Goal: Task Accomplishment & Management: Manage account settings

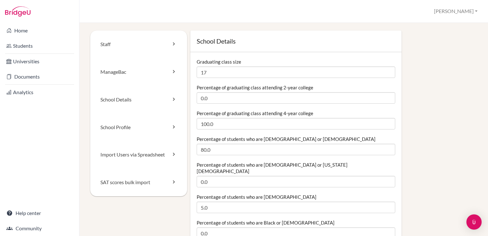
scroll to position [72, 0]
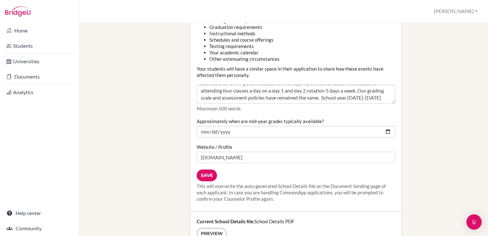
scroll to position [738, 0]
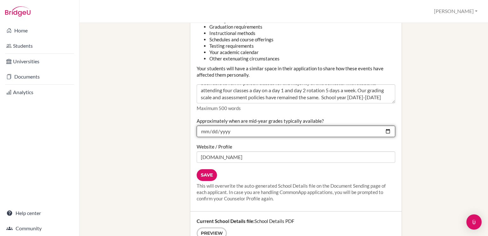
click at [236, 127] on input "2025-12-10" at bounding box center [296, 131] width 199 height 11
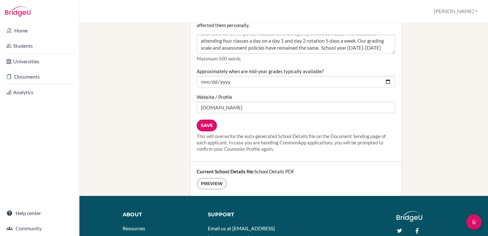
scroll to position [788, 0]
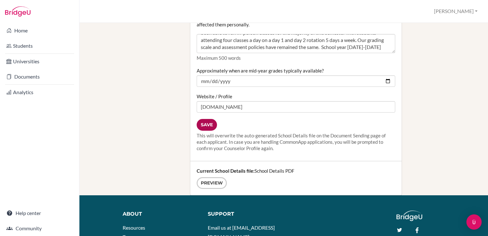
click at [208, 121] on input "Save" at bounding box center [207, 125] width 20 height 12
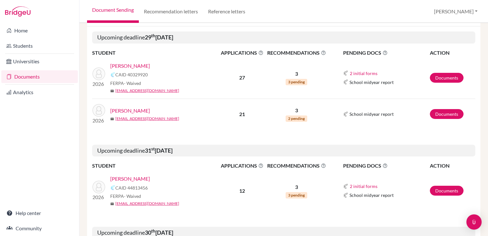
scroll to position [80, 0]
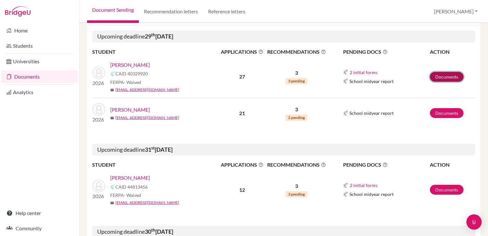
click at [440, 76] on link "Documents" at bounding box center [447, 77] width 34 height 10
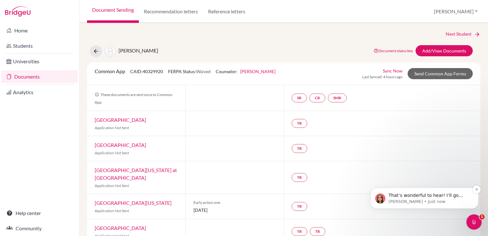
click at [411, 196] on p "That’s wonderful to hear! I’ll go ahead and close this ticket now, but if you h…" at bounding box center [430, 195] width 82 height 6
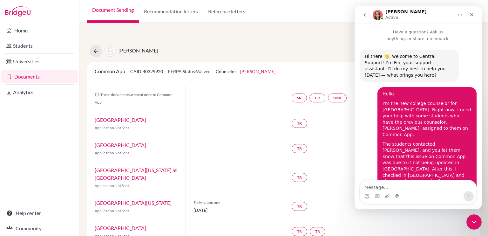
scroll to position [1, 0]
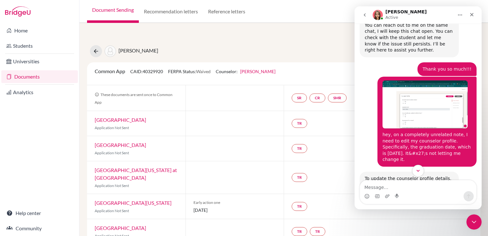
click at [418, 171] on icon "Scroll to bottom" at bounding box center [418, 171] width 3 height 2
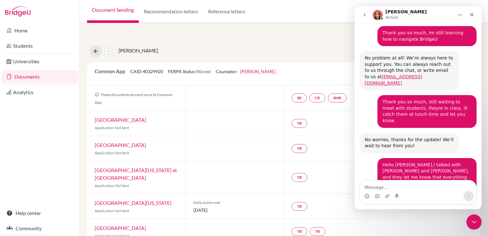
scroll to position [2108, 0]
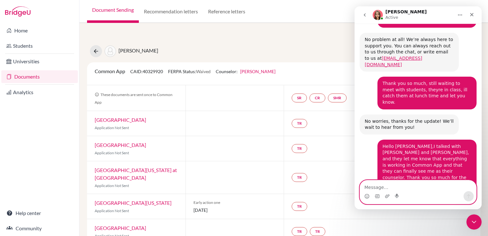
click at [417, 184] on textarea "Message…" at bounding box center [418, 185] width 116 height 11
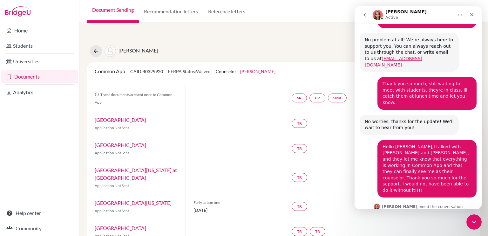
scroll to position [2122, 0]
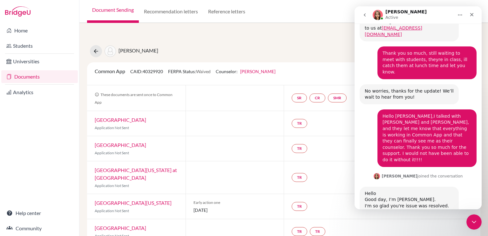
type textarea "V"
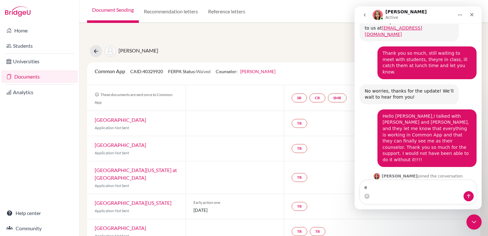
scroll to position [2201, 0]
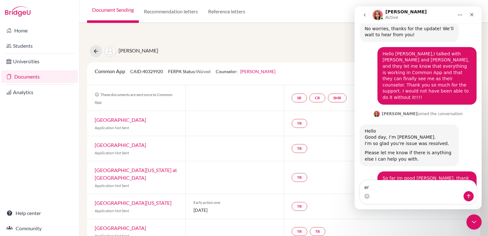
type textarea "e"
click at [470, 13] on icon "Close" at bounding box center [471, 14] width 3 height 3
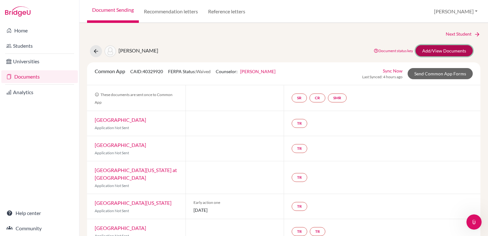
click at [431, 49] on link "Add/View Documents" at bounding box center [444, 50] width 57 height 11
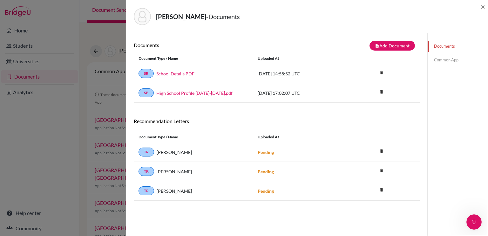
click at [442, 58] on link "Common App" at bounding box center [458, 59] width 60 height 11
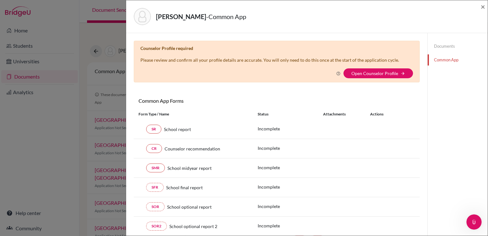
click at [433, 48] on link "Documents" at bounding box center [458, 46] width 60 height 11
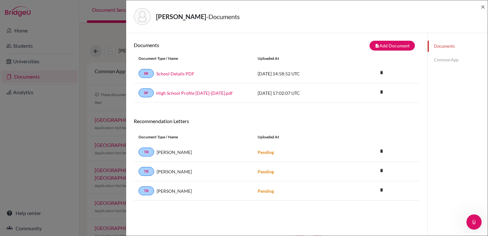
click at [287, 63] on div "Document Type / Name Uploaded at" at bounding box center [277, 58] width 286 height 11
click at [292, 90] on div "2022-10-29 17:02:07 UTC" at bounding box center [300, 93] width 95 height 7
click at [147, 74] on link "SR" at bounding box center [146, 73] width 15 height 9
click at [171, 72] on link "School Details PDF" at bounding box center [175, 73] width 38 height 7
click at [443, 57] on link "Common App" at bounding box center [458, 59] width 60 height 11
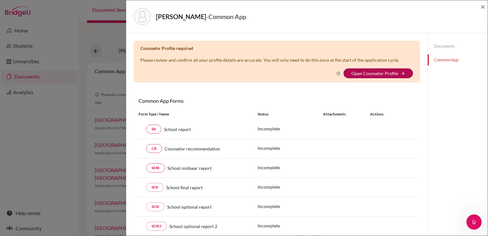
click at [378, 72] on link "Open Counselor Profile" at bounding box center [375, 73] width 47 height 5
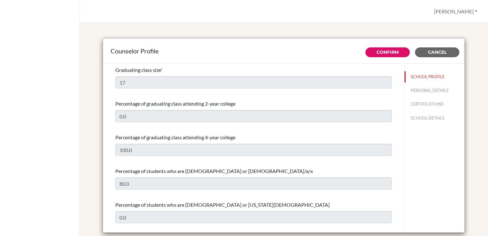
select select "1"
select select "235563"
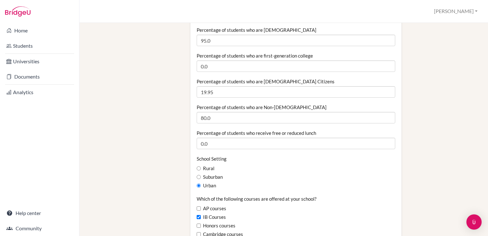
scroll to position [221, 0]
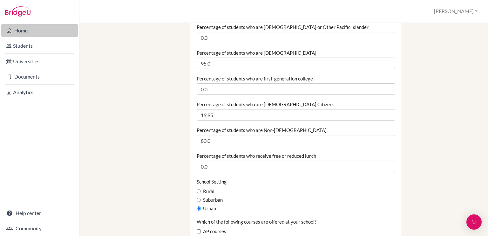
click at [39, 31] on link "Home" at bounding box center [39, 30] width 77 height 13
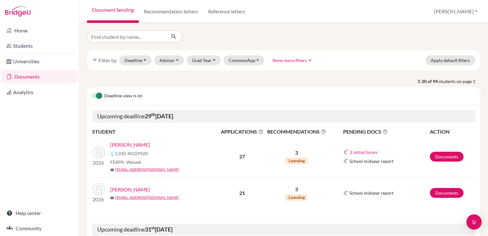
click at [138, 143] on link "[PERSON_NAME]" at bounding box center [130, 145] width 40 height 8
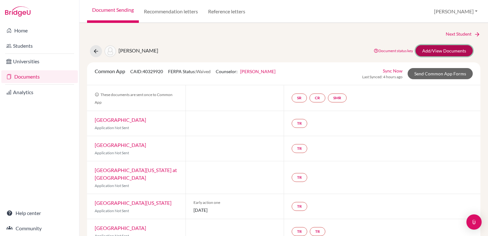
click at [446, 49] on link "Add/View Documents" at bounding box center [444, 50] width 57 height 11
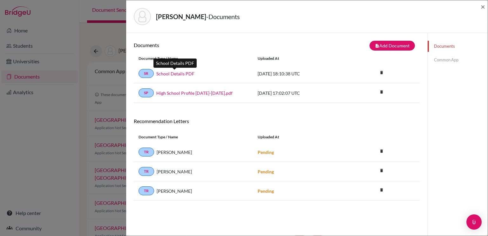
click at [177, 72] on link "School Details PDF" at bounding box center [175, 73] width 38 height 7
click at [443, 57] on link "Common App" at bounding box center [458, 59] width 60 height 11
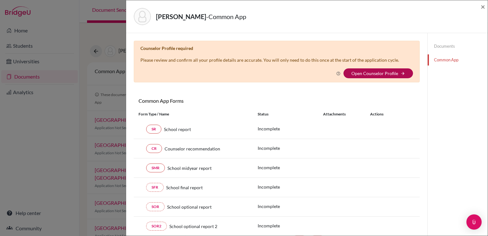
click at [366, 75] on link "Open Counselor Profile" at bounding box center [375, 73] width 47 height 5
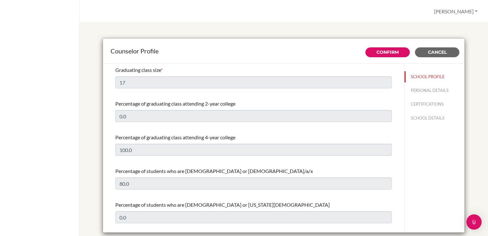
select select "1"
select select "235563"
click at [443, 49] on span "Cancel" at bounding box center [437, 52] width 19 height 6
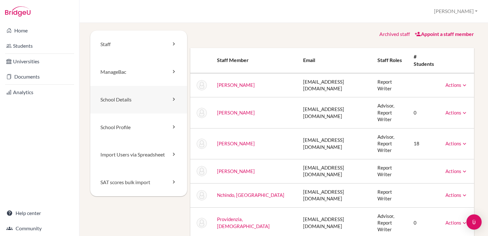
click at [134, 98] on link "School Details" at bounding box center [138, 100] width 97 height 28
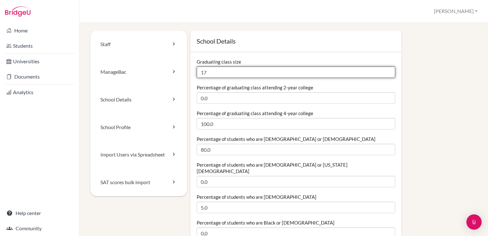
click at [220, 72] on input "17" at bounding box center [296, 71] width 199 height 11
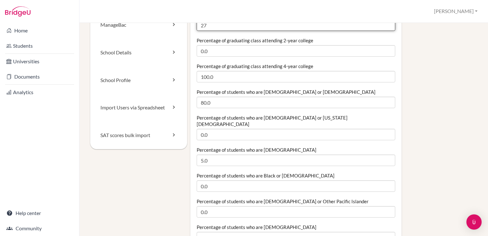
scroll to position [50, 0]
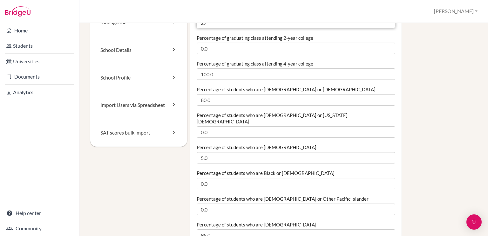
type input "27"
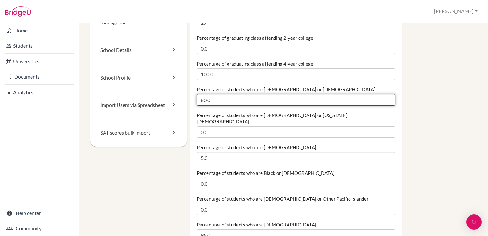
click at [211, 100] on input "80.0" at bounding box center [296, 99] width 199 height 11
type input "8"
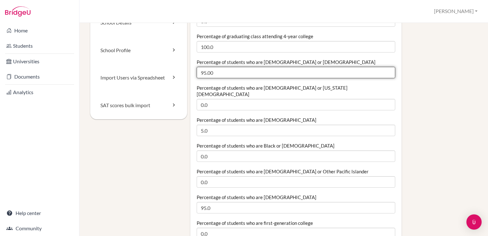
scroll to position [77, 0]
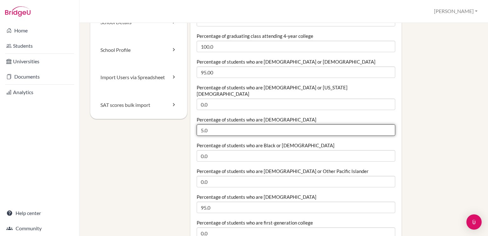
click at [225, 125] on input "5.0" at bounding box center [296, 129] width 199 height 11
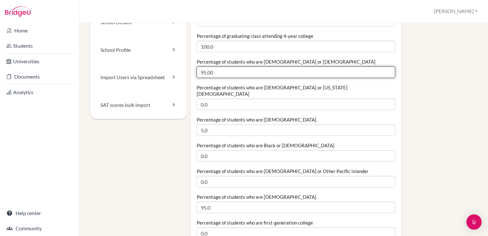
click at [218, 75] on input "95.00" at bounding box center [296, 71] width 199 height 11
type input "99.00"
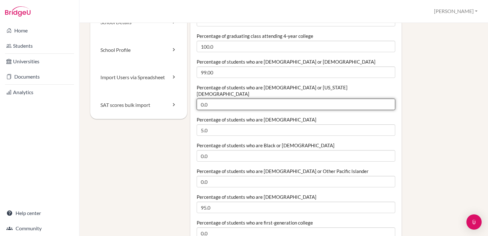
click at [214, 103] on input "0.0" at bounding box center [296, 104] width 199 height 11
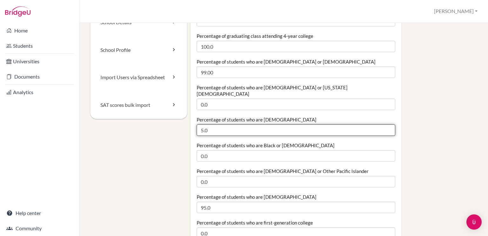
click at [215, 124] on input "5.0" at bounding box center [296, 129] width 199 height 11
type input "5"
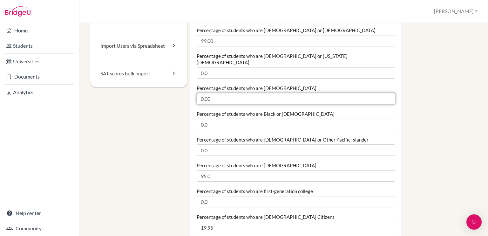
scroll to position [117, 0]
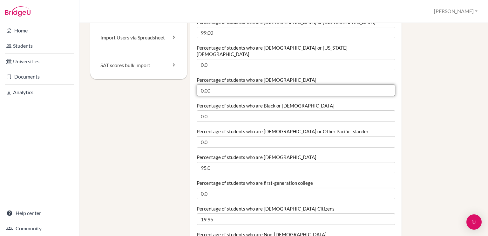
type input "0.00"
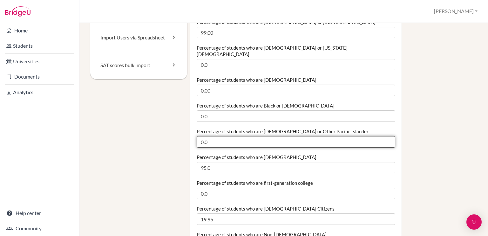
click at [225, 140] on input "0.0" at bounding box center [296, 141] width 199 height 11
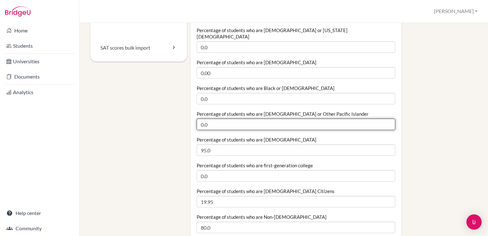
scroll to position [140, 0]
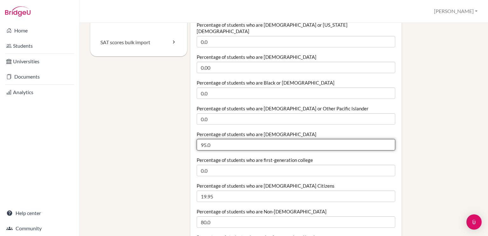
click at [223, 140] on input "95.0" at bounding box center [296, 144] width 199 height 11
type input "9"
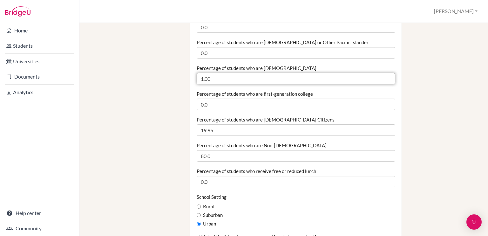
scroll to position [207, 0]
type input "1.00"
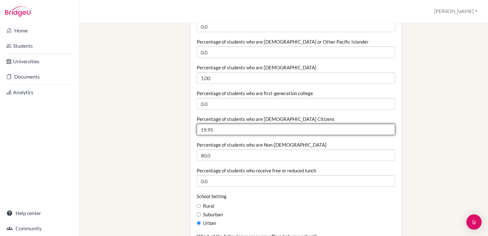
click at [218, 124] on input "19.95" at bounding box center [296, 129] width 199 height 11
type input "1"
type input "3"
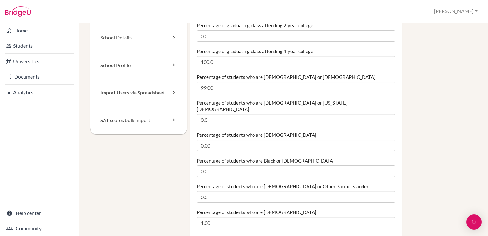
scroll to position [62, 0]
type input "20.0"
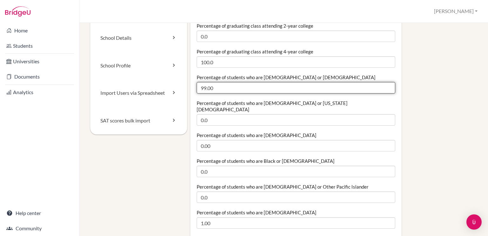
click at [217, 88] on input "99.00" at bounding box center [296, 87] width 199 height 11
type input "99.0"
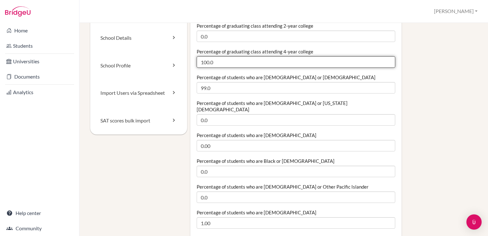
click at [223, 62] on input "100.0" at bounding box center [296, 61] width 199 height 11
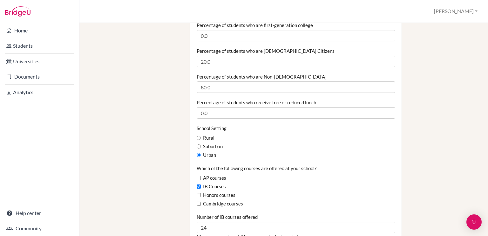
scroll to position [271, 0]
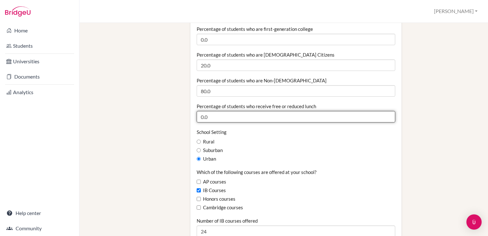
click at [222, 112] on input "0.0" at bounding box center [296, 116] width 199 height 11
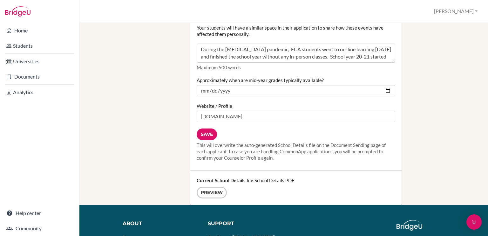
scroll to position [782, 0]
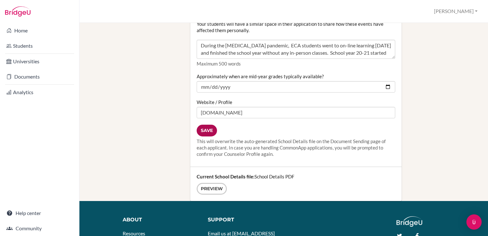
click at [210, 125] on input "Save" at bounding box center [207, 131] width 20 height 12
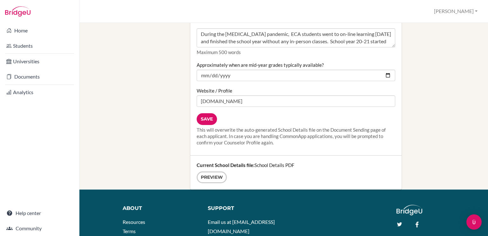
scroll to position [793, 0]
click at [212, 172] on link "Preview" at bounding box center [212, 177] width 30 height 12
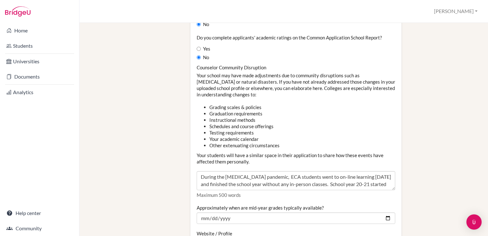
scroll to position [0, 0]
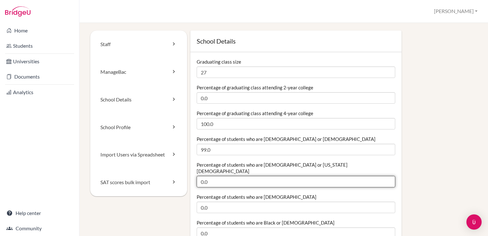
drag, startPoint x: 424, startPoint y: 141, endPoint x: 430, endPoint y: 177, distance: 36.4
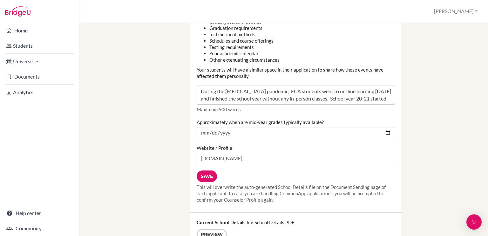
scroll to position [844, 0]
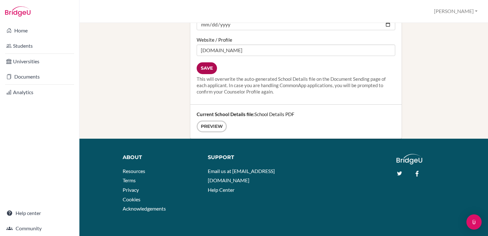
click at [203, 62] on input "Save" at bounding box center [207, 68] width 20 height 12
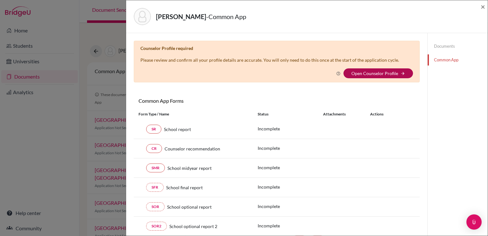
click at [371, 71] on link "Open Counselor Profile" at bounding box center [375, 73] width 47 height 5
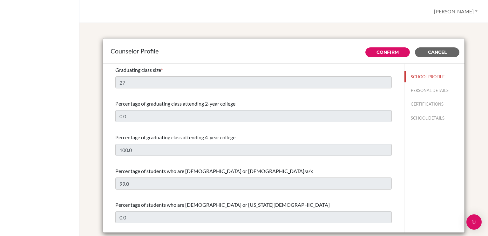
select select "1"
select select "235563"
click at [446, 53] on button "Cancel" at bounding box center [437, 52] width 45 height 10
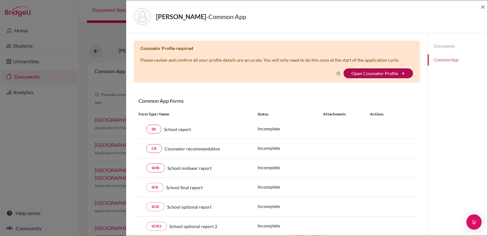
click at [378, 73] on link "Open Counselor Profile" at bounding box center [375, 73] width 47 height 5
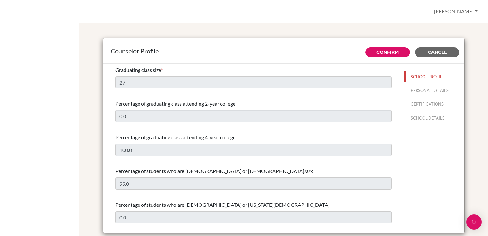
select select "1"
select select "235563"
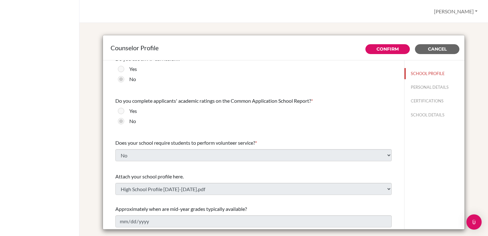
scroll to position [691, 0]
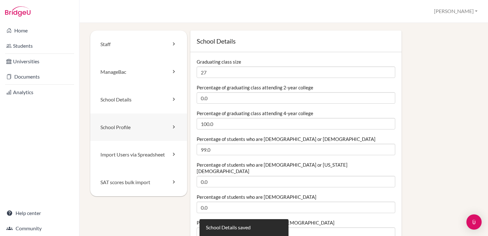
click at [145, 117] on link "School Profile" at bounding box center [138, 127] width 97 height 28
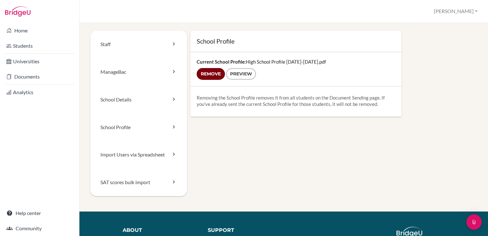
click at [211, 73] on input "Remove" at bounding box center [211, 74] width 28 height 12
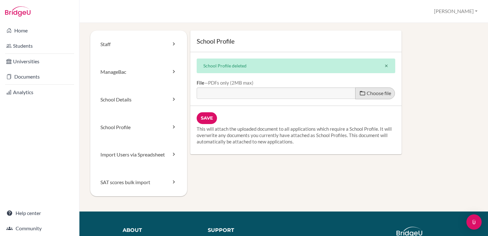
click at [370, 91] on span "Choose file" at bounding box center [379, 93] width 24 height 6
click at [294, 91] on input "Choose file" at bounding box center [245, 90] width 97 height 7
type input "C:\fakepath\ECA Shool Profile 2025-2026.pdf"
type input "ECA Shool Profile 2025-2026.pdf"
click at [203, 116] on input "Save" at bounding box center [207, 118] width 20 height 12
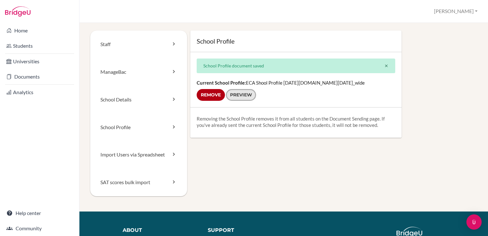
click at [238, 95] on link "Preview" at bounding box center [241, 95] width 30 height 12
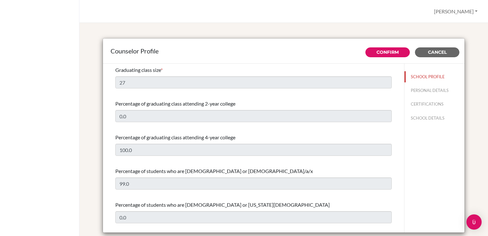
select select "1"
select select "349872"
click at [395, 48] on button "Confirm" at bounding box center [388, 52] width 45 height 10
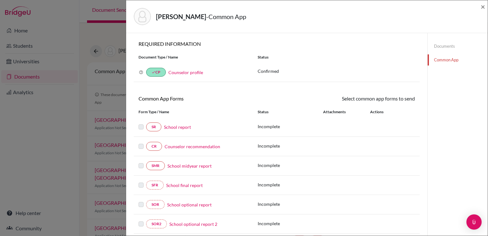
click at [195, 73] on link "Counselor profile" at bounding box center [185, 72] width 35 height 5
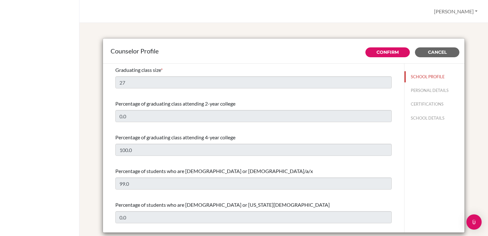
select select "1"
select select "349872"
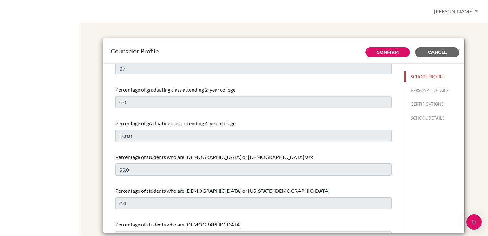
scroll to position [14, 0]
click at [421, 88] on button "PERSONAL DETAILS" at bounding box center [435, 90] width 60 height 11
type input "[PERSON_NAME]"
type input "Lafee"
type input "Advisor"
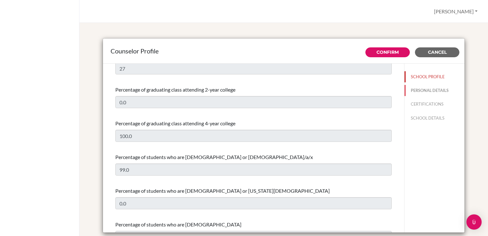
type input "58.4248040695"
type input "eugenial@ecak12.com"
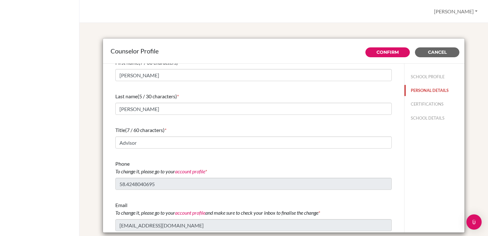
scroll to position [8, 0]
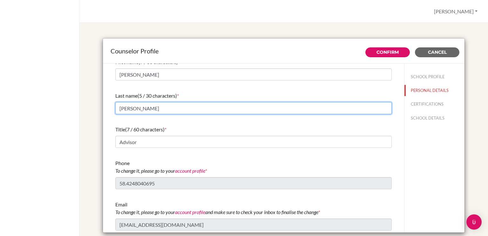
click at [161, 109] on input "[PERSON_NAME]" at bounding box center [253, 108] width 277 height 12
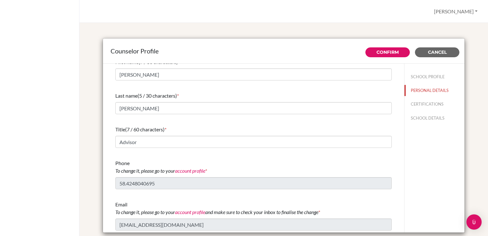
click at [213, 129] on div "Title (7 / 60 characters) *" at bounding box center [253, 130] width 277 height 8
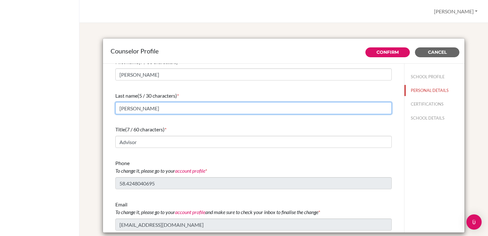
click at [180, 106] on input "LaféE" at bounding box center [253, 108] width 277 height 12
type input "[PERSON_NAME]"
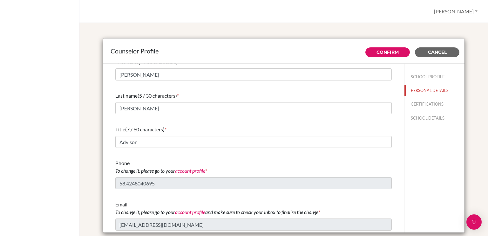
click at [215, 123] on div "Title (7 / 60 characters) * Advisor" at bounding box center [253, 136] width 277 height 27
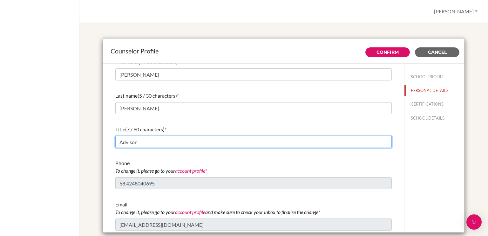
click at [190, 141] on input "Advisor" at bounding box center [253, 142] width 277 height 12
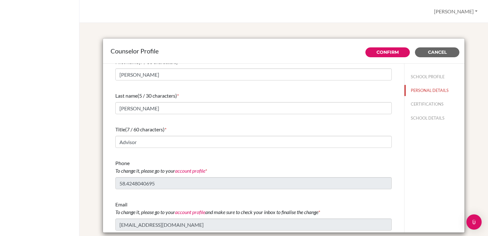
click at [191, 129] on div "Title (7 / 60 characters) *" at bounding box center [253, 130] width 277 height 8
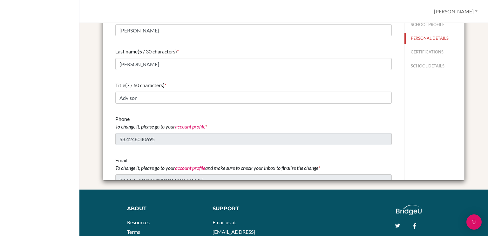
scroll to position [11, 0]
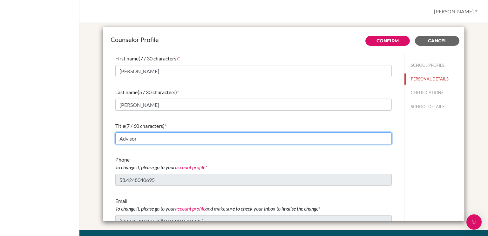
click at [147, 137] on input "Advisor" at bounding box center [253, 138] width 277 height 12
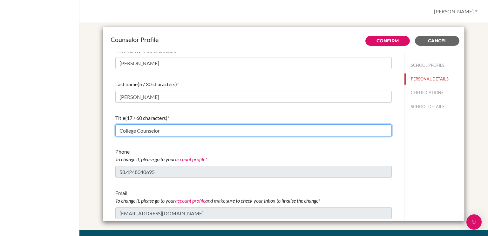
type input "College Counselor"
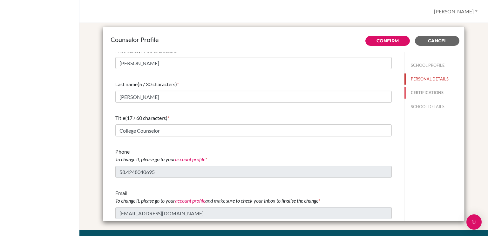
click at [423, 92] on button "CERTIFICATIONS" at bounding box center [435, 92] width 60 height 11
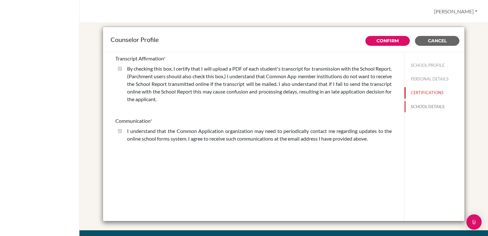
click at [429, 107] on button "SCHOOL DETAILS" at bounding box center [435, 106] width 60 height 11
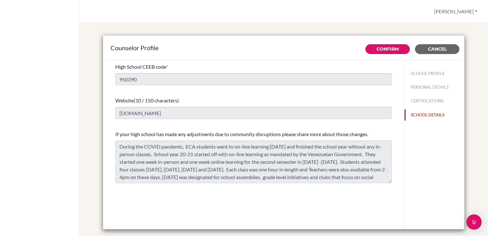
scroll to position [23, 0]
click at [384, 47] on link "Confirm" at bounding box center [388, 49] width 22 height 6
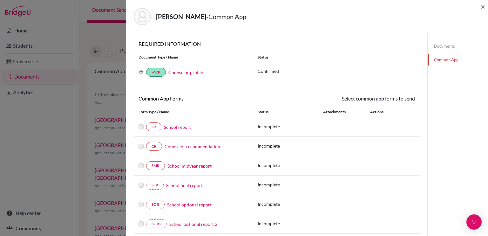
click at [173, 144] on link "Counselor recommendation" at bounding box center [193, 146] width 56 height 7
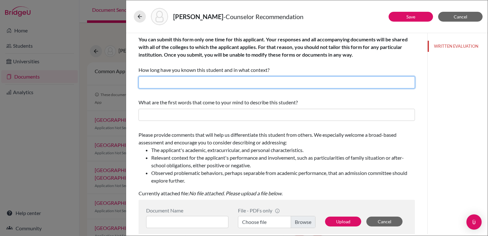
click at [183, 84] on input "text" at bounding box center [277, 82] width 277 height 12
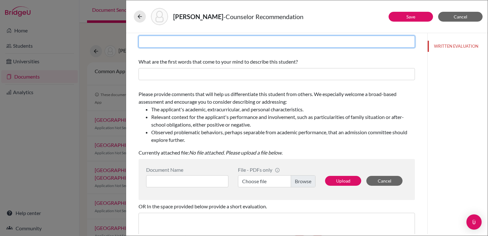
scroll to position [48, 0]
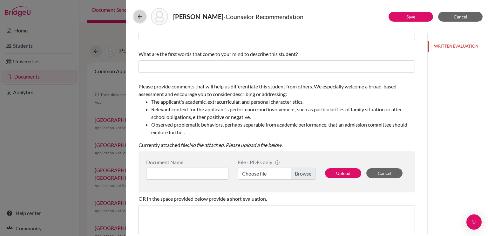
click at [139, 15] on icon at bounding box center [140, 16] width 6 height 6
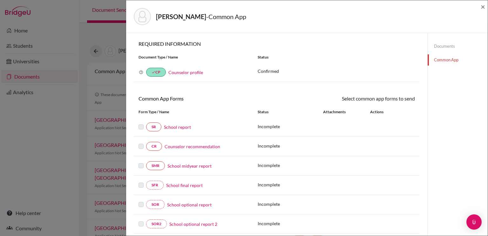
click at [106, 36] on div "Vazquez, Alejandro - Common App × × REQUIRED INFORMATION Document Type / Name S…" at bounding box center [244, 118] width 488 height 236
click at [90, 32] on div "Vazquez, Alejandro - Common App × × REQUIRED INFORMATION Document Type / Name S…" at bounding box center [244, 118] width 488 height 236
click at [40, 72] on div "Vazquez, Alejandro - Common App × × REQUIRED INFORMATION Document Type / Name S…" at bounding box center [244, 118] width 488 height 236
click at [486, 7] on div "Vazquez, Alejandro - Common App ×" at bounding box center [307, 16] width 362 height 33
click at [481, 6] on span "×" at bounding box center [483, 6] width 4 height 9
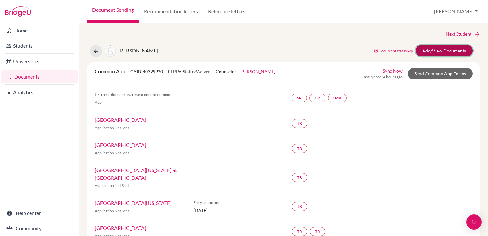
click at [445, 49] on link "Add/View Documents" at bounding box center [444, 50] width 57 height 11
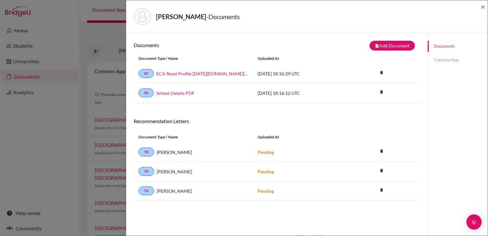
click at [430, 57] on link "Common App" at bounding box center [458, 59] width 60 height 11
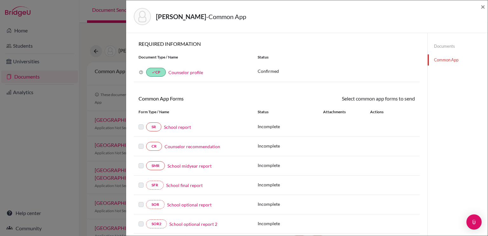
click at [479, 5] on div "Vazquez, Alejandro - Common App ×" at bounding box center [307, 16] width 357 height 27
click at [480, 7] on div "Vazquez, Alejandro - Common App ×" at bounding box center [307, 16] width 357 height 27
click at [484, 6] on span "×" at bounding box center [483, 6] width 4 height 9
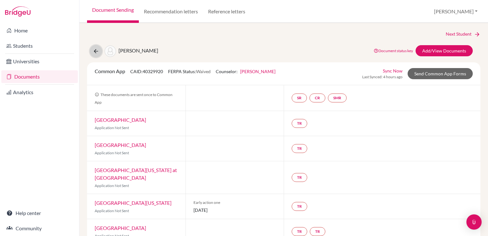
click at [96, 52] on icon at bounding box center [96, 51] width 6 height 6
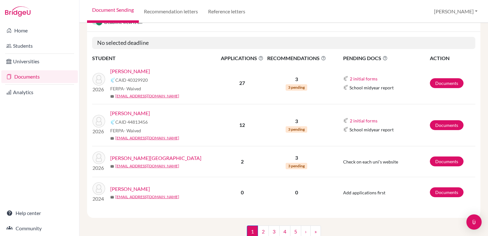
scroll to position [73, 0]
click at [137, 112] on link "[PERSON_NAME]" at bounding box center [130, 114] width 40 height 8
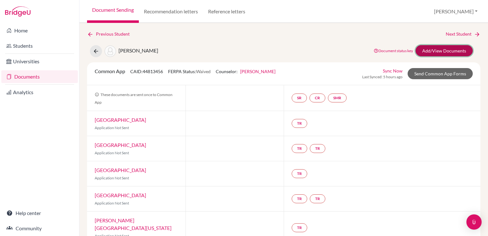
click at [430, 51] on link "Add/View Documents" at bounding box center [444, 50] width 57 height 11
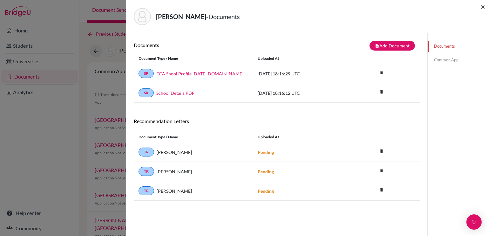
click at [484, 7] on span "×" at bounding box center [483, 6] width 4 height 9
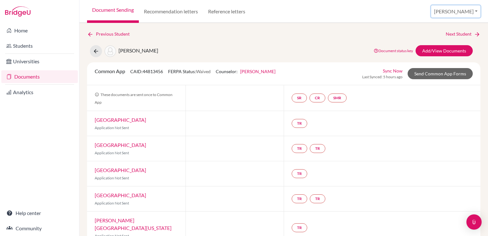
click at [471, 14] on button "[PERSON_NAME]" at bounding box center [455, 11] width 49 height 12
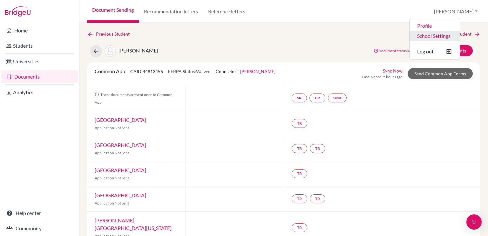
click at [460, 35] on link "School Settings" at bounding box center [435, 36] width 50 height 10
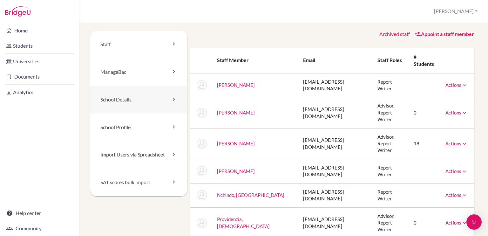
click at [134, 102] on link "School Details" at bounding box center [138, 100] width 97 height 28
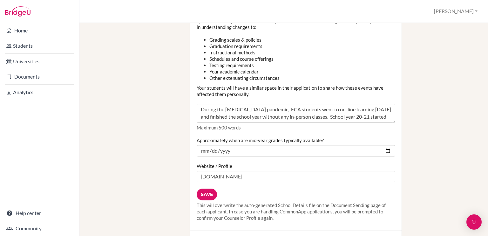
scroll to position [722, 0]
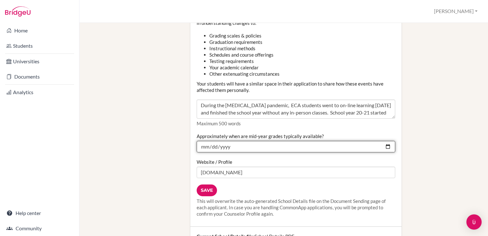
click at [214, 141] on input "[DATE]" at bounding box center [296, 146] width 199 height 11
type input "[DATE]"
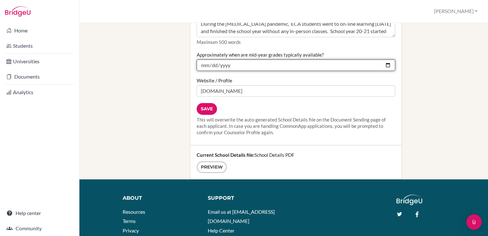
scroll to position [804, 0]
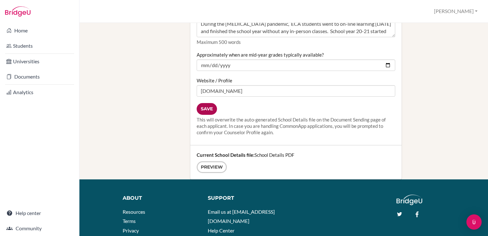
click at [209, 105] on input "Save" at bounding box center [207, 109] width 20 height 12
